Goal: Task Accomplishment & Management: Manage account settings

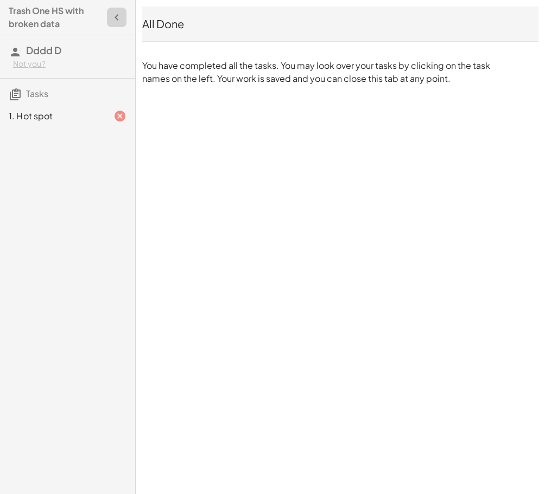
click at [118, 16] on icon "button" at bounding box center [116, 17] width 13 height 13
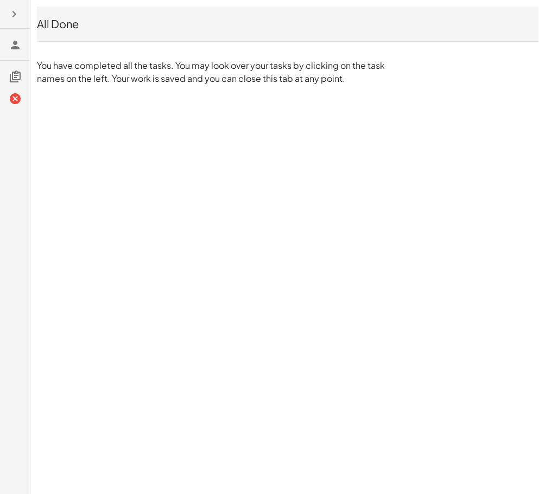
click at [14, 13] on icon "button" at bounding box center [14, 14] width 13 height 13
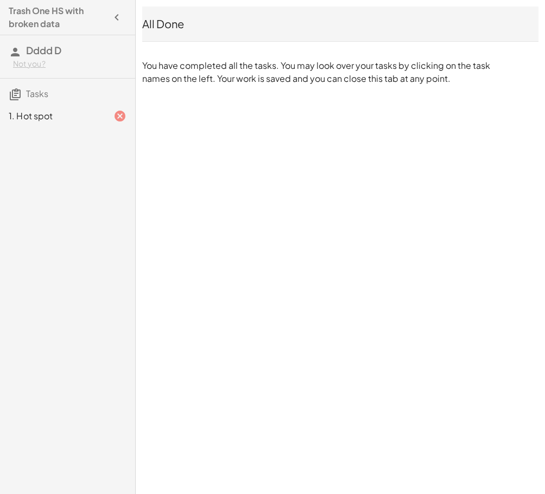
click at [41, 62] on div "Not you?" at bounding box center [69, 64] width 113 height 11
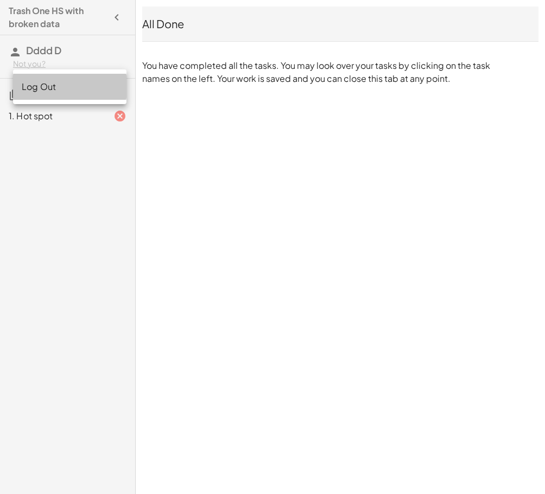
click at [62, 86] on div "Log Out" at bounding box center [70, 86] width 96 height 13
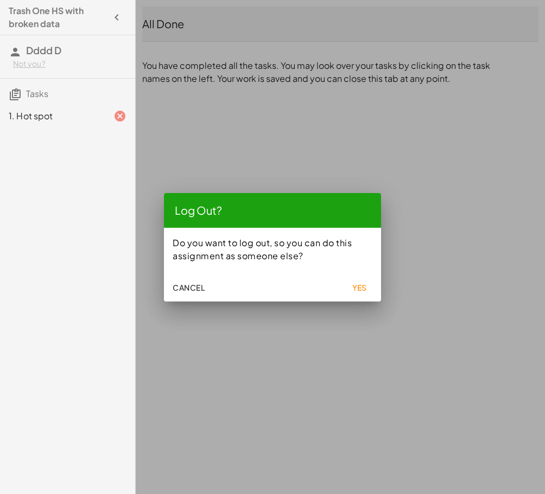
click at [356, 288] on span "Yes" at bounding box center [358, 288] width 15 height 10
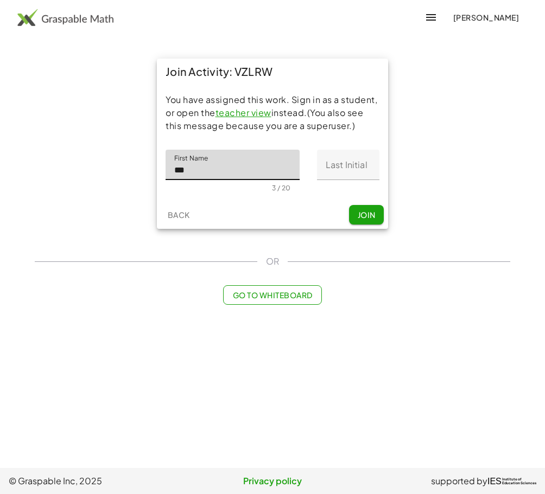
type input "***"
click at [336, 174] on input "Last Initial" at bounding box center [348, 165] width 62 height 30
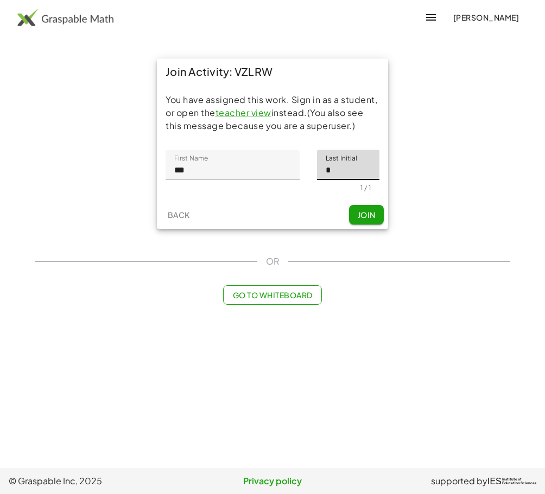
type input "*"
click at [306, 204] on div "Back Join" at bounding box center [272, 215] width 231 height 28
